Goal: Information Seeking & Learning: Learn about a topic

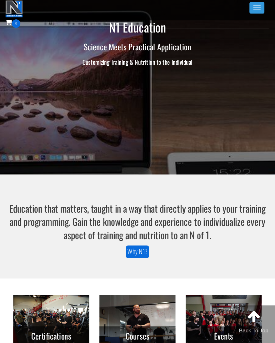
scroll to position [2, 0]
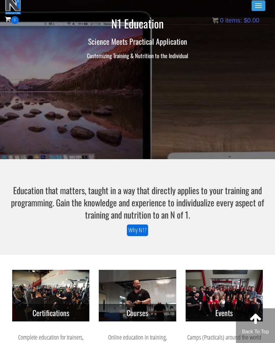
click at [253, 5] on button "Toggle navigation" at bounding box center [259, 5] width 14 height 11
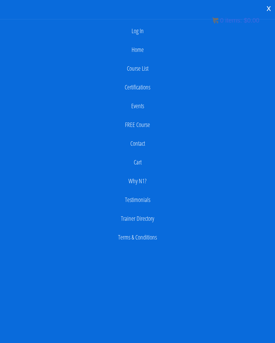
click at [134, 31] on link "Log In" at bounding box center [137, 31] width 269 height 13
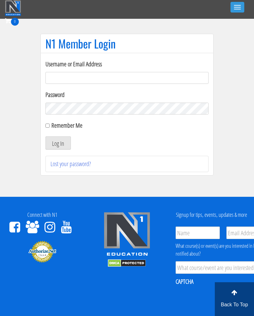
click at [67, 81] on input "Username or Email Address" at bounding box center [126, 78] width 163 height 12
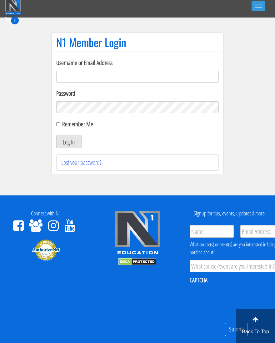
scroll to position [2, 0]
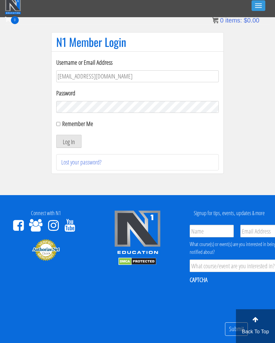
type input "[EMAIL_ADDRESS][DOMAIN_NAME]"
click at [69, 141] on button "Log In" at bounding box center [68, 141] width 25 height 13
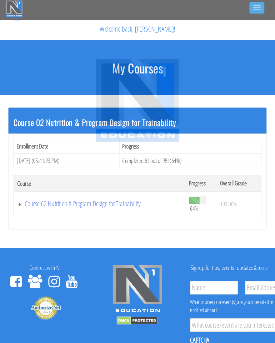
scroll to position [2, 0]
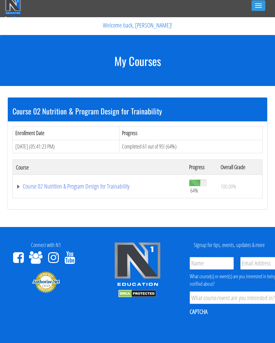
click at [57, 186] on link "Course 02 Nutrition & Program Design for Trainability" at bounding box center [99, 186] width 167 height 6
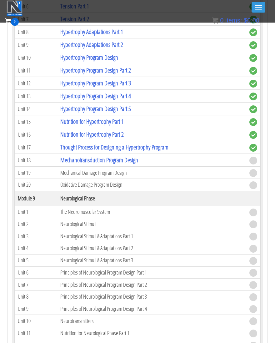
scroll to position [929, 0]
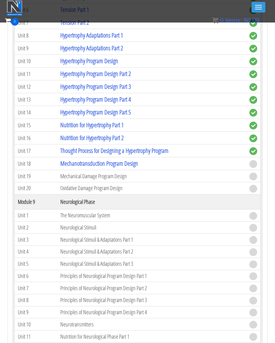
click at [74, 165] on link "Mechanotransduction Program Design" at bounding box center [99, 163] width 78 height 8
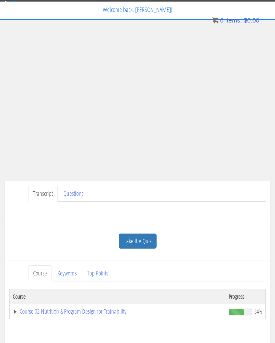
scroll to position [18, 0]
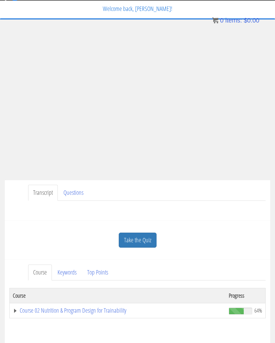
click at [145, 242] on link "Take the Quiz" at bounding box center [138, 240] width 38 height 15
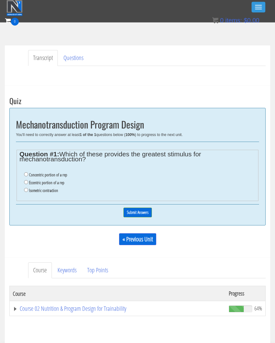
scroll to position [135, 0]
click at [25, 182] on input "Eccentric portion of a rep" at bounding box center [26, 182] width 4 height 4
radio input "true"
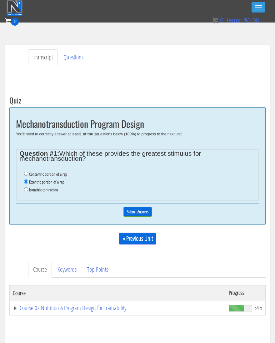
click at [143, 214] on input "Submit Answers" at bounding box center [138, 212] width 28 height 10
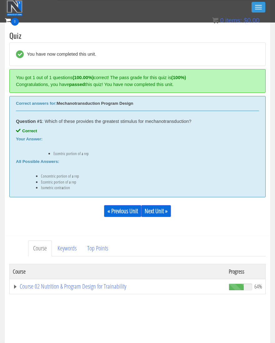
scroll to position [211, 0]
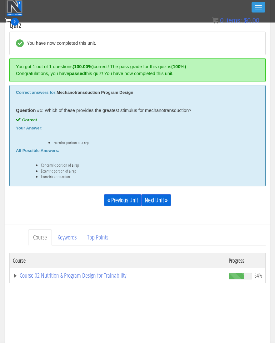
click at [159, 205] on link "Next Unit »" at bounding box center [156, 200] width 30 height 12
